Goal: Transaction & Acquisition: Register for event/course

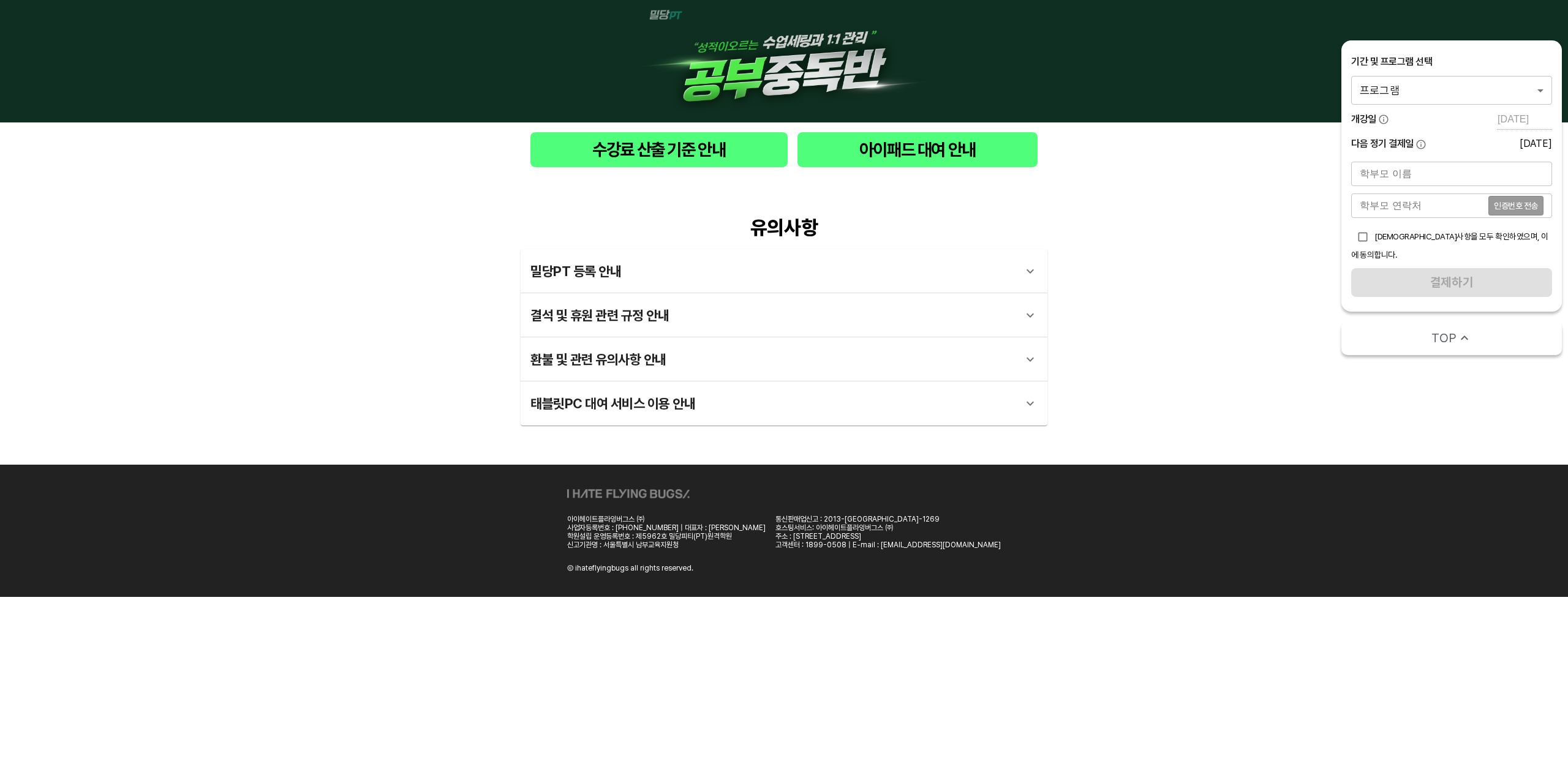
click at [308, 295] on div "유의사항 밀당PT 등록 안내 1 - 1 . 신규등록 신규등록은 밀당PT 각 과목별 프로그램을 처음 이용하는 경우에 해당합니다. 프로그램 구매 …" at bounding box center [784, 320] width 1568 height 288
click at [823, 51] on img at bounding box center [784, 61] width 294 height 103
click at [685, 14] on img at bounding box center [784, 61] width 294 height 103
click at [1487, 90] on body "수강료 산출 기준 안내 아이패드 대여 안내 유의사항 밀당PT 등록 안내 1 - 1 . 신규등록 신규등록은 밀당PT 각 과목별 프로그램을 처음 …" at bounding box center [784, 298] width 1568 height 597
click at [1469, 100] on li "밀당PT 공부중독반 수학" at bounding box center [1451, 90] width 201 height 22
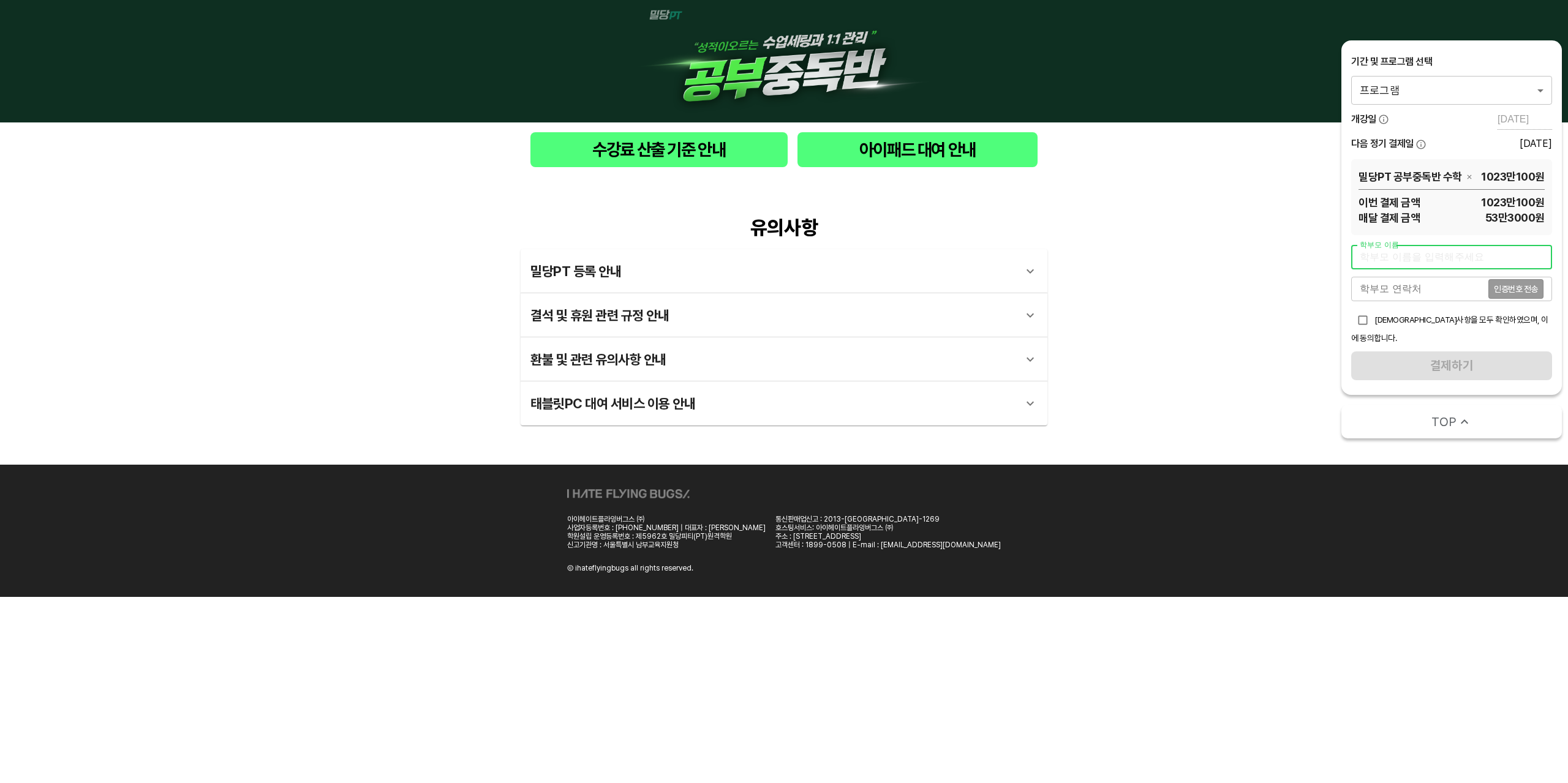
drag, startPoint x: 1470, startPoint y: 251, endPoint x: 1456, endPoint y: 268, distance: 22.0
click at [1470, 251] on input "text" at bounding box center [1451, 257] width 201 height 25
click at [1412, 312] on div "[DEMOGRAPHIC_DATA]사항을 모두 확인하였으며, 이에 동의합니다." at bounding box center [1451, 326] width 201 height 35
click at [1412, 331] on div "[DEMOGRAPHIC_DATA]사항을 모두 확인하였으며, 이에 동의합니다." at bounding box center [1451, 326] width 201 height 35
click at [1417, 269] on input "text" at bounding box center [1451, 257] width 201 height 25
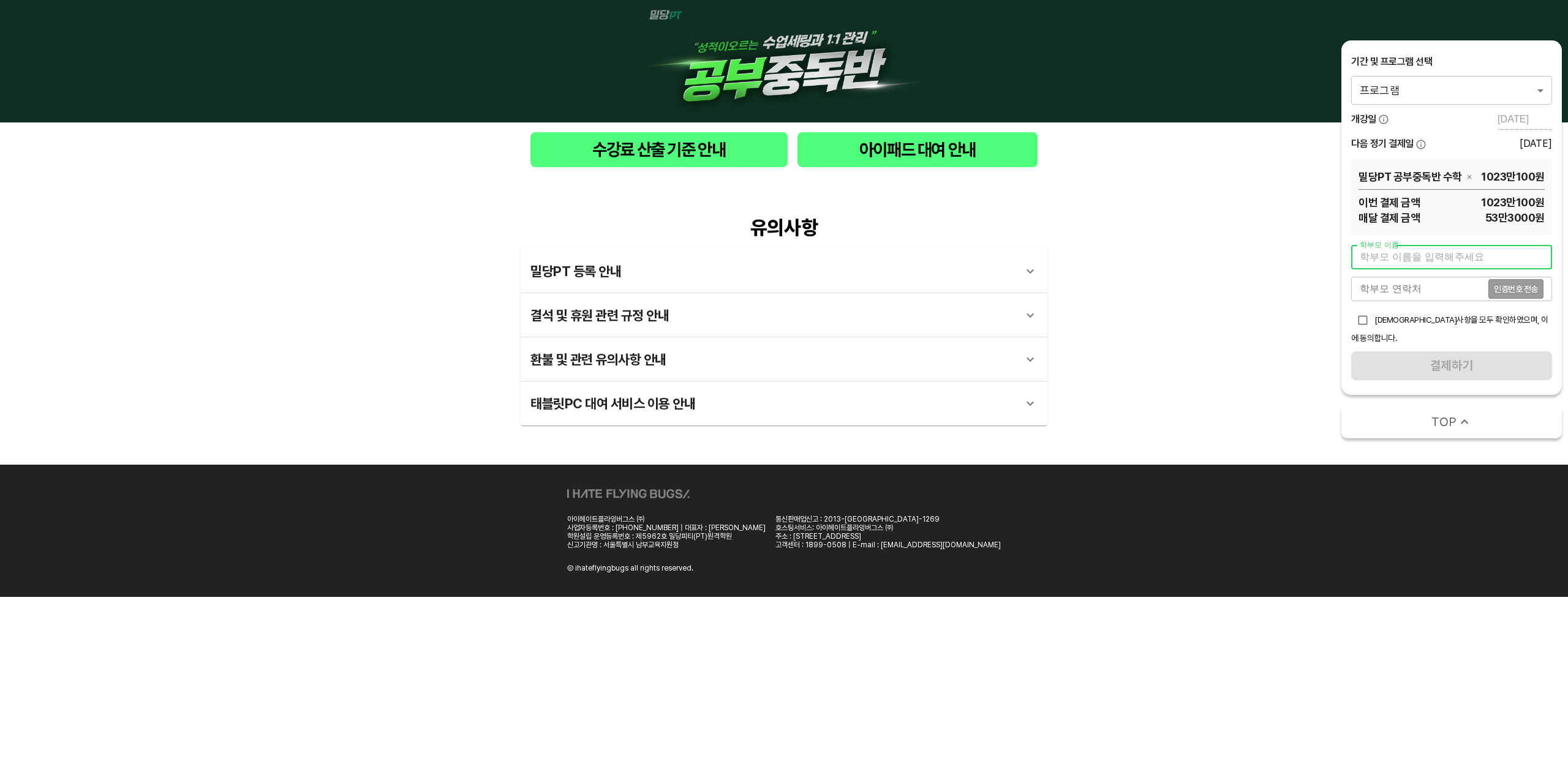
type input "[PERSON_NAME]"
click at [1420, 302] on div "학부모 이름 [PERSON_NAME] 학부모 이름 학부모 연락처 인증번호 전송 학부모 연락처 유의사항을 모두 확인하였으며, 이에 동의합니다. …" at bounding box center [1451, 312] width 201 height 135
click at [1423, 293] on input "tel" at bounding box center [1420, 289] width 137 height 25
type input "01034002548"
click at [1383, 314] on span "[DEMOGRAPHIC_DATA]사항을 모두 확인하였으며, 이에 동의합니다." at bounding box center [1449, 329] width 197 height 28
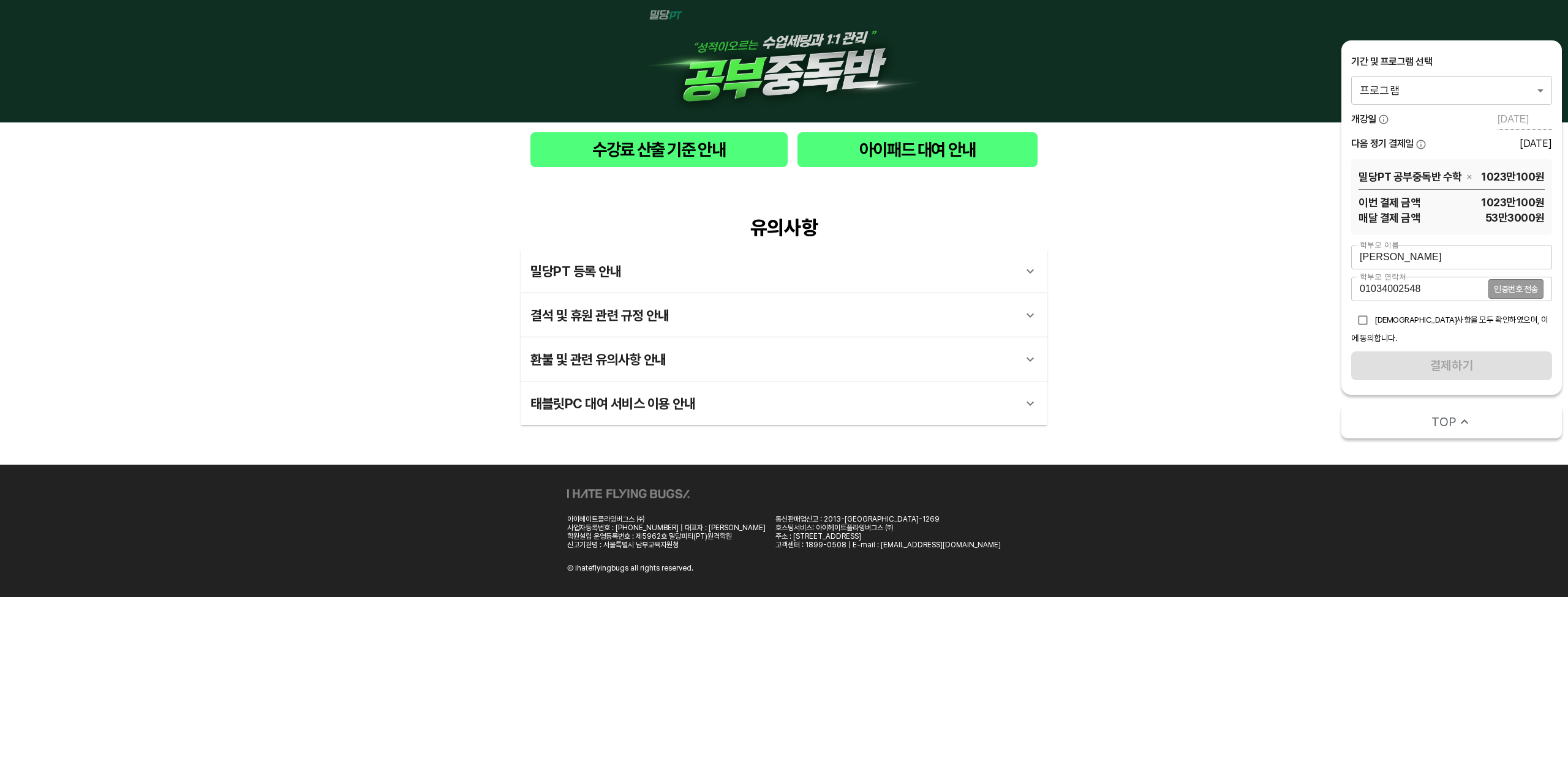
click at [1371, 318] on input "checkbox" at bounding box center [1362, 320] width 23 height 23
checkbox input "true"
click at [1481, 348] on div "학부모 이름 [PERSON_NAME] 학부모 이름 학부모 연락처 [PHONE_NUMBER] 인증번호 전송 학부모 연락처 유의사항을 모두 확인하…" at bounding box center [1451, 312] width 201 height 135
click at [1510, 292] on span "인증번호 전송" at bounding box center [1516, 289] width 44 height 8
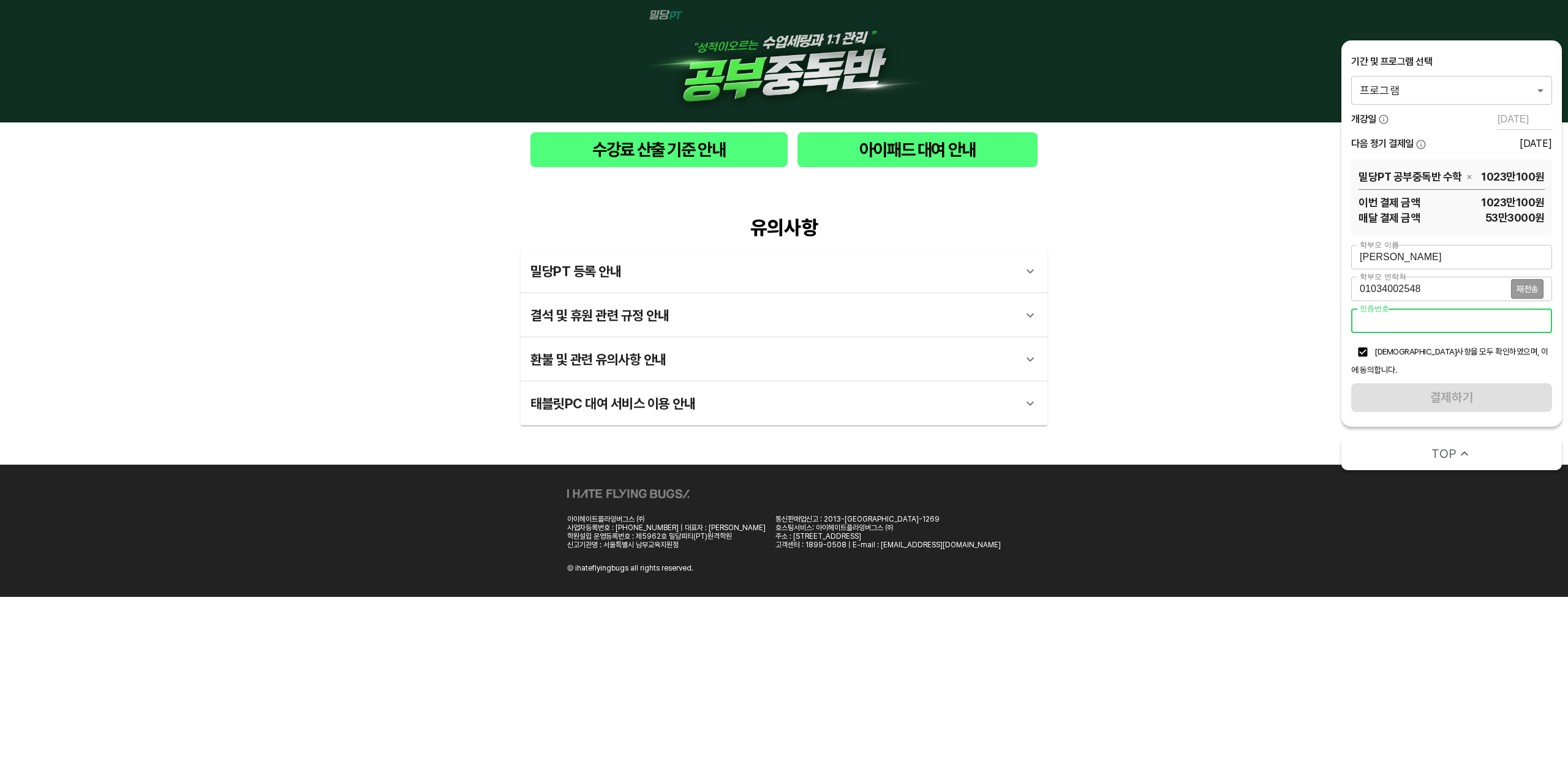
click at [1473, 322] on input "number" at bounding box center [1451, 321] width 201 height 25
type input "7425"
click at [1463, 387] on span "결제하기" at bounding box center [1451, 397] width 181 height 21
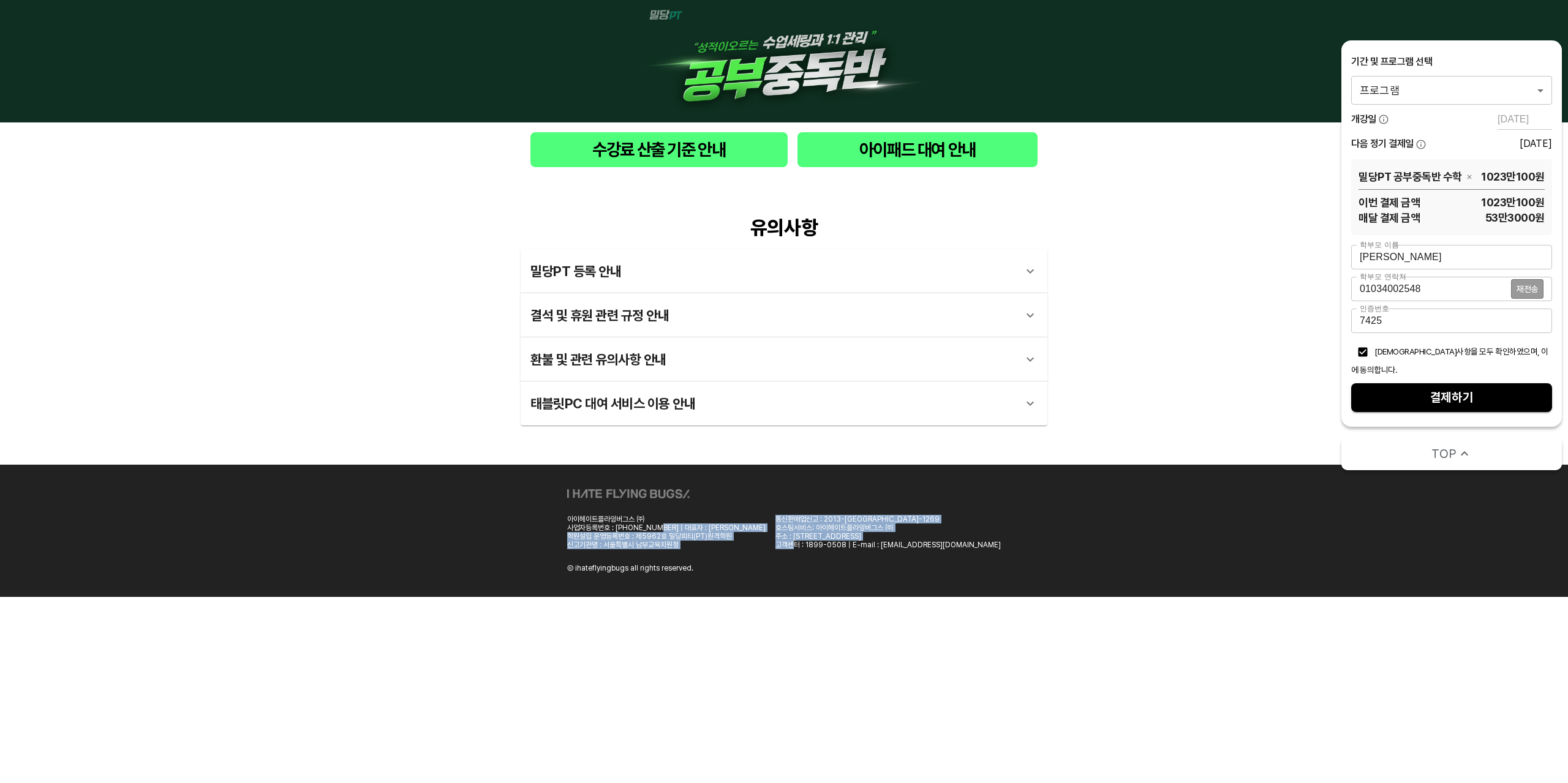
drag, startPoint x: 802, startPoint y: 592, endPoint x: 695, endPoint y: 527, distance: 125.2
click at [695, 527] on div "아이헤이트플라잉버그스 ㈜ 사업자등록번호 : [PHONE_NUMBER] | 대표자 : 박찬용 학원설립 운영등록번호 : 제5962호 밀당피티(PT…" at bounding box center [784, 530] width 1568 height 132
click at [667, 524] on div "사업자등록번호 : [PHONE_NUMBER] | 대표자 : [PERSON_NAME]" at bounding box center [666, 528] width 199 height 8
drag, startPoint x: 821, startPoint y: 537, endPoint x: 930, endPoint y: 517, distance: 110.8
click at [923, 519] on div "통신판매업신고 : 2013-[GEOGRAPHIC_DATA]마포-1269 호스팅서비스: 아이헤이트플라잉버그스 ㈜ 주소 : [STREET_ADDR…" at bounding box center [888, 532] width 226 height 35
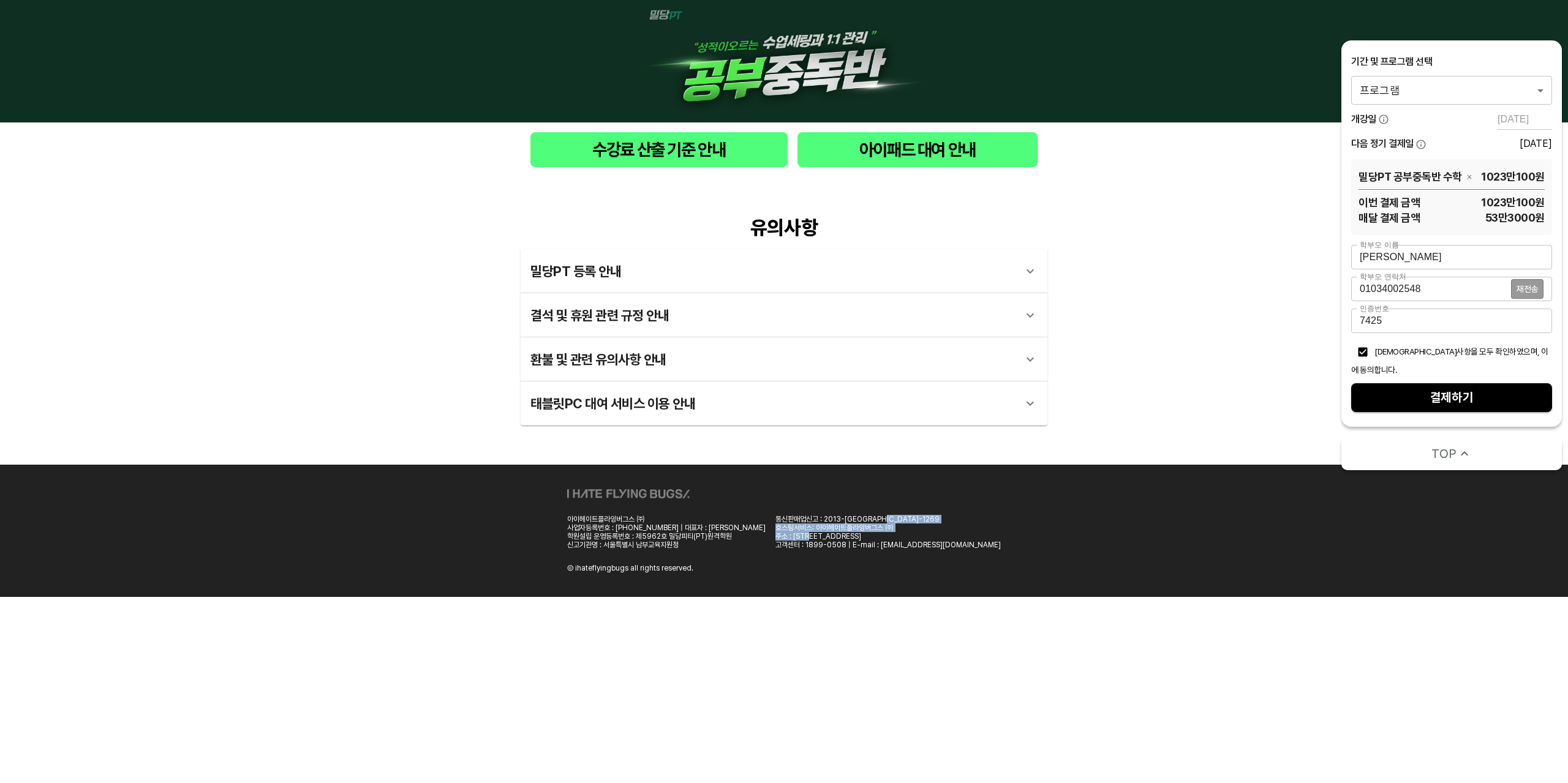
click at [945, 515] on div "통신판매업신고 : 2013-[GEOGRAPHIC_DATA]-1269" at bounding box center [888, 519] width 226 height 8
drag, startPoint x: 949, startPoint y: 530, endPoint x: 821, endPoint y: 538, distance: 128.2
click at [821, 538] on div "통신판매업신고 : 2013-[GEOGRAPHIC_DATA]마포-1269 호스팅서비스: 아이헤이트플라잉버그스 ㈜ 주소 : [STREET_ADDR…" at bounding box center [888, 532] width 226 height 35
click at [821, 538] on div "주소 : [STREET_ADDRESS]" at bounding box center [888, 536] width 226 height 8
drag, startPoint x: 969, startPoint y: 533, endPoint x: 838, endPoint y: 543, distance: 131.4
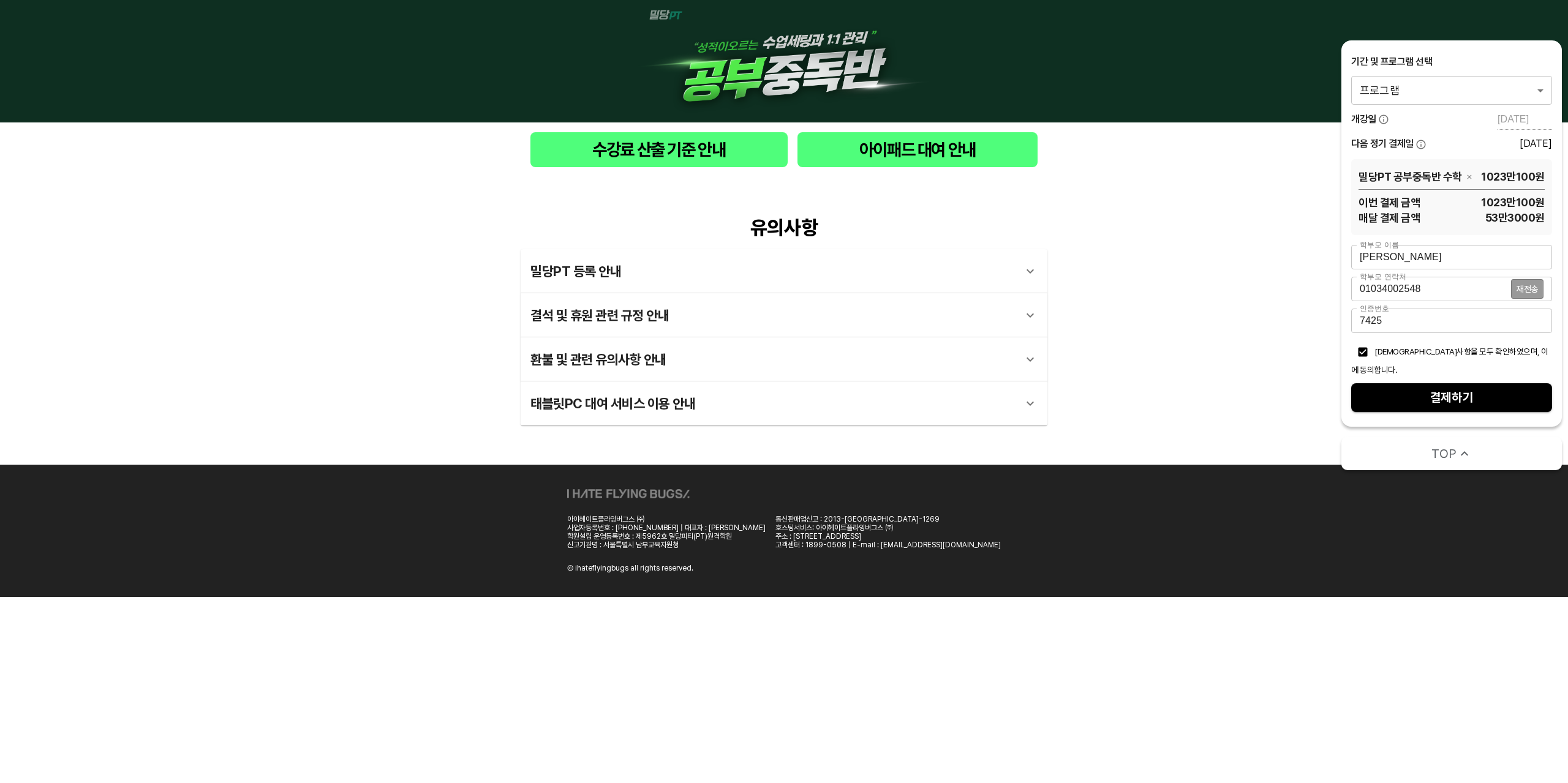
click at [838, 543] on div "아이헤이트플라잉버그스 ㈜ 사업자등록번호 : [PHONE_NUMBER] | 대표자 : 박찬용 학원설립 운영등록번호 : 제5962호 밀당피티(PT…" at bounding box center [784, 530] width 1568 height 132
click at [918, 553] on div "아이헤이트플라잉버그스 ㈜ 사업자등록번호 : [PHONE_NUMBER] | 대표자 : 박찬용 학원설립 운영등록번호 : 제5962호 밀당피티(PT…" at bounding box center [783, 531] width 433 height 83
